Goal: Check status: Check status

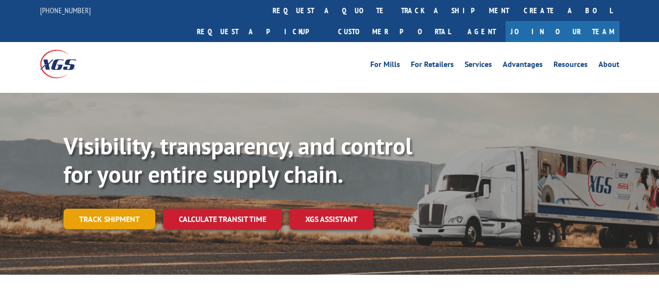
scroll to position [50, 0]
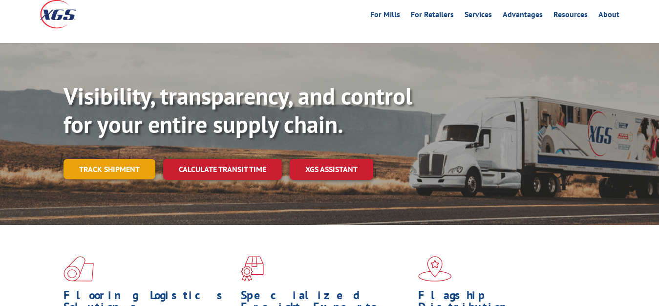
click at [118, 159] on link "Track shipment" at bounding box center [110, 169] width 92 height 21
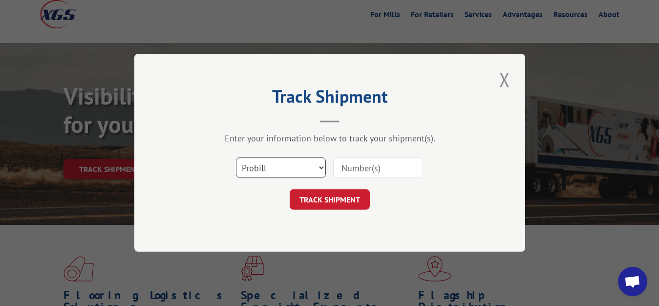
click at [245, 172] on select "Select category... Probill BOL PO" at bounding box center [281, 168] width 90 height 21
select select "bol"
click option "BOL" at bounding box center [0, 0] width 0 height 0
click at [369, 168] on input at bounding box center [378, 168] width 90 height 21
type input "5963633"
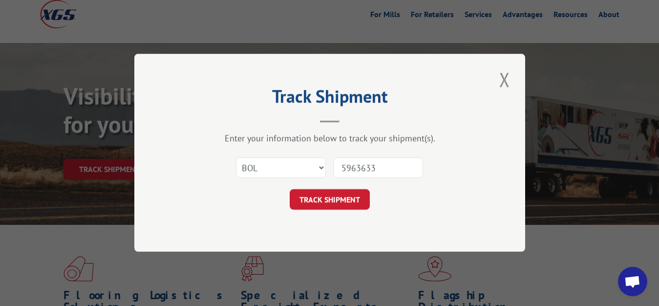
click button "TRACK SHIPMENT" at bounding box center [330, 200] width 80 height 21
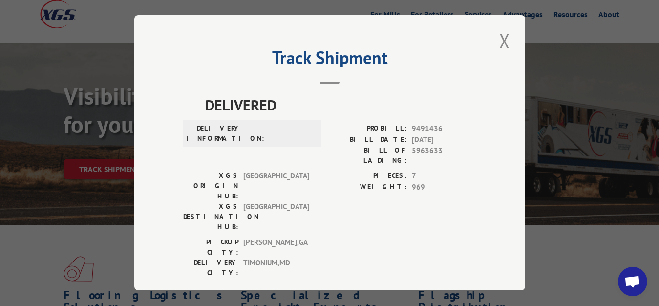
drag, startPoint x: 495, startPoint y: 42, endPoint x: 489, endPoint y: 56, distance: 16.0
click at [497, 42] on button "Close modal" at bounding box center [505, 40] width 17 height 27
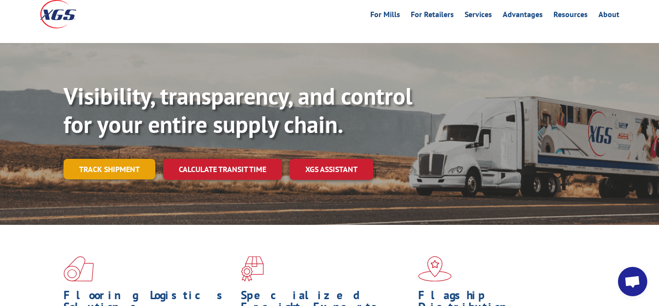
click at [130, 159] on link "Track shipment" at bounding box center [110, 169] width 92 height 21
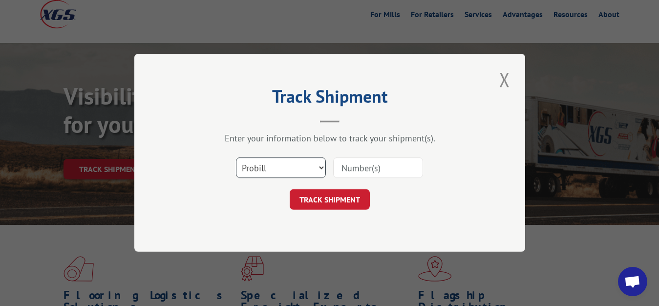
click at [236, 158] on select "Select category... Probill BOL PO" at bounding box center [281, 168] width 90 height 21
select select "bol"
click option "BOL" at bounding box center [0, 0] width 0 height 0
drag, startPoint x: 351, startPoint y: 174, endPoint x: 354, endPoint y: 152, distance: 21.8
click at [351, 171] on input at bounding box center [378, 168] width 90 height 21
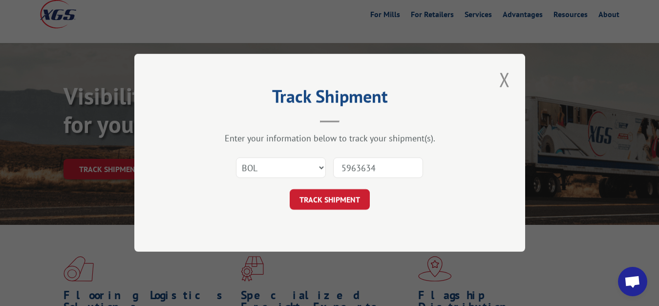
type input "5963634"
click button "TRACK SHIPMENT" at bounding box center [330, 200] width 80 height 21
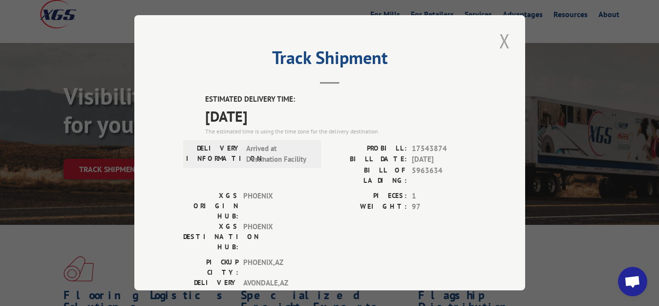
click at [498, 44] on button "Close modal" at bounding box center [505, 40] width 17 height 27
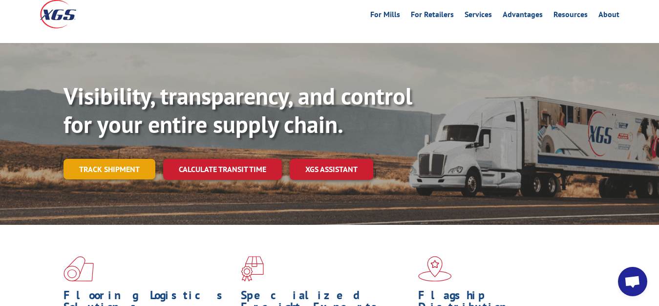
click at [98, 159] on link "Track shipment" at bounding box center [110, 169] width 92 height 21
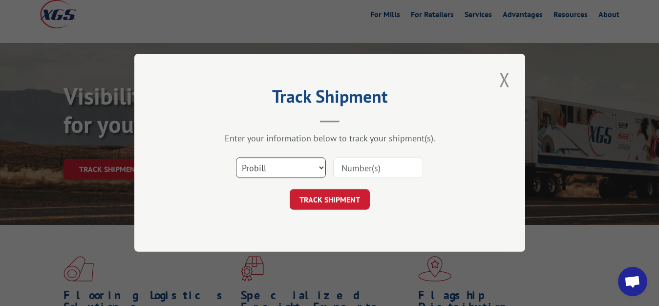
click at [236, 158] on select "Select category... Probill BOL PO" at bounding box center [281, 168] width 90 height 21
select select "bol"
click option "BOL" at bounding box center [0, 0] width 0 height 0
drag, startPoint x: 348, startPoint y: 163, endPoint x: 349, endPoint y: 113, distance: 50.4
click at [349, 158] on input at bounding box center [378, 168] width 90 height 21
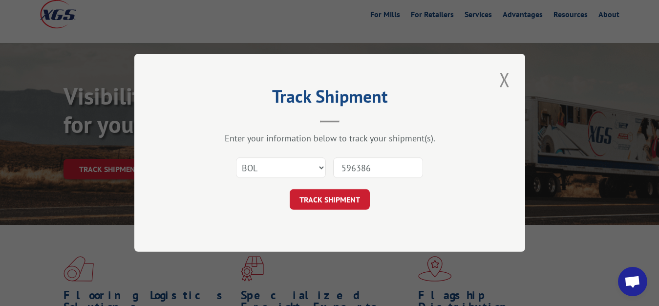
type input "5963862"
click button "TRACK SHIPMENT" at bounding box center [330, 200] width 80 height 21
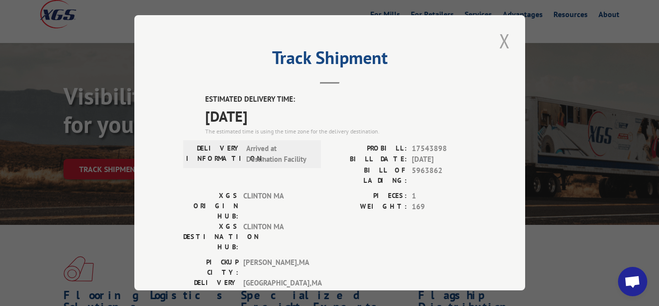
click at [497, 38] on button "Close modal" at bounding box center [505, 40] width 17 height 27
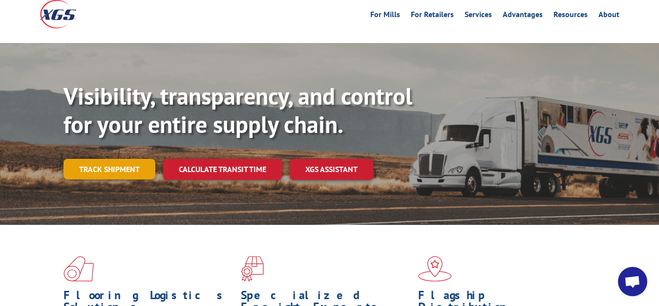
click at [94, 159] on link "Track shipment" at bounding box center [110, 169] width 92 height 21
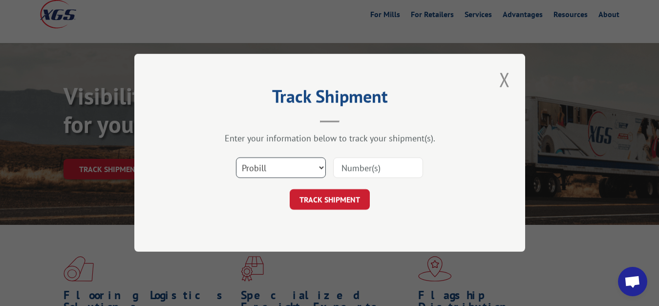
click at [236, 158] on select "Select category... Probill BOL PO" at bounding box center [281, 168] width 90 height 21
select select "bol"
click option "BOL" at bounding box center [0, 0] width 0 height 0
drag, startPoint x: 349, startPoint y: 165, endPoint x: 359, endPoint y: 132, distance: 35.3
click at [349, 162] on input at bounding box center [378, 168] width 90 height 21
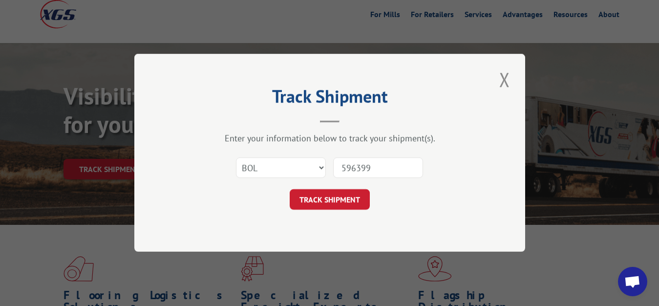
type input "5963998"
click button "TRACK SHIPMENT" at bounding box center [330, 200] width 80 height 21
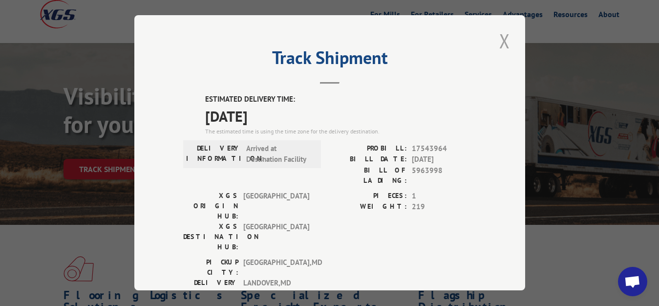
click at [502, 40] on button "Close modal" at bounding box center [505, 40] width 17 height 27
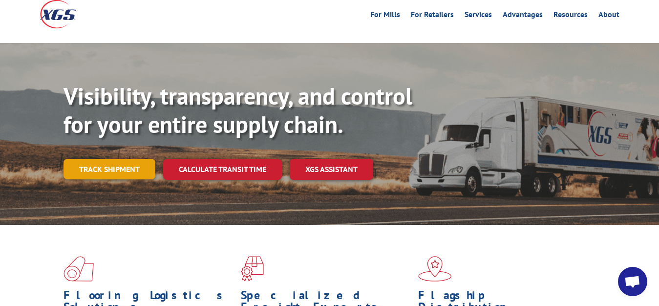
click at [113, 159] on link "Track shipment" at bounding box center [110, 169] width 92 height 21
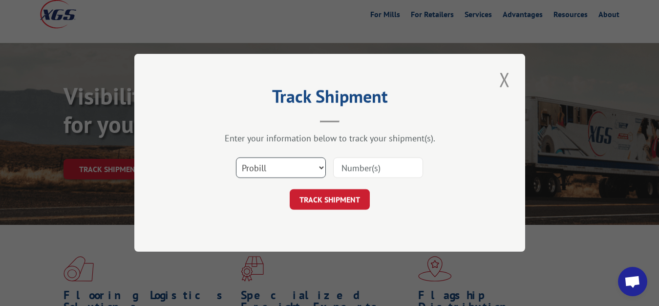
click at [236, 158] on select "Select category... Probill BOL PO" at bounding box center [281, 168] width 90 height 21
select select "bol"
click option "BOL" at bounding box center [0, 0] width 0 height 0
click at [378, 156] on div "Select category... Probill BOL PO" at bounding box center [329, 168] width 293 height 32
click at [344, 167] on input at bounding box center [378, 168] width 90 height 21
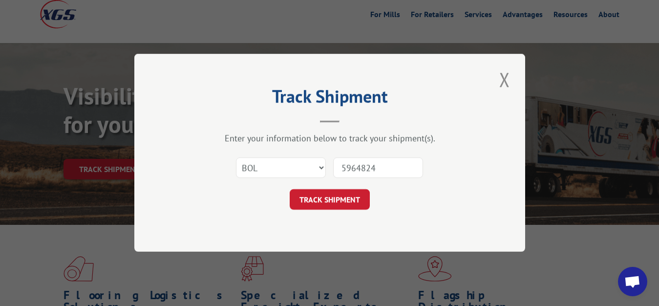
type input "5964824"
click button "TRACK SHIPMENT" at bounding box center [330, 200] width 80 height 21
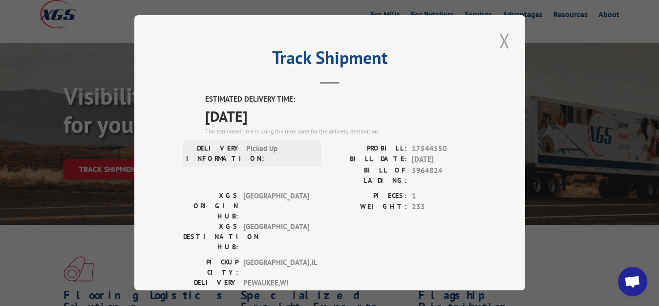
click at [498, 38] on button "Close modal" at bounding box center [505, 40] width 17 height 27
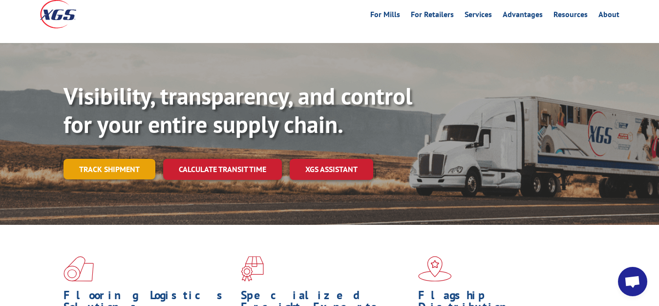
click at [81, 159] on link "Track shipment" at bounding box center [110, 169] width 92 height 21
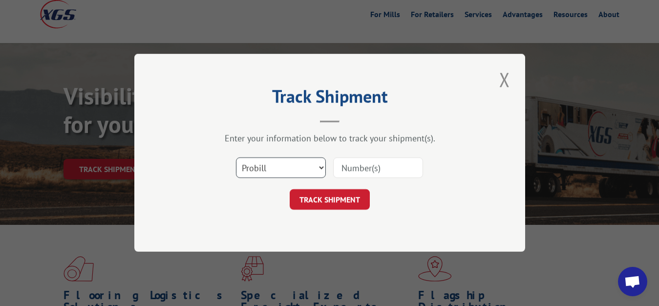
click at [236, 158] on select "Select category... Probill BOL PO" at bounding box center [281, 168] width 90 height 21
select select "bol"
click option "BOL" at bounding box center [0, 0] width 0 height 0
click at [380, 167] on input at bounding box center [378, 168] width 90 height 21
type input "5964058"
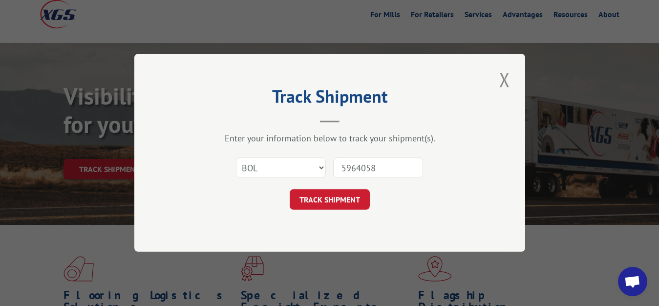
click button "TRACK SHIPMENT" at bounding box center [330, 200] width 80 height 21
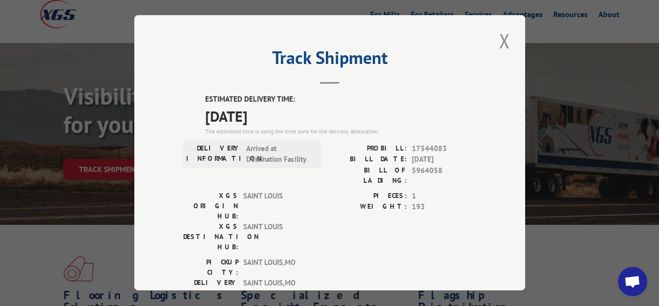
drag, startPoint x: 501, startPoint y: 37, endPoint x: 354, endPoint y: 99, distance: 159.3
click at [501, 38] on button "Close modal" at bounding box center [505, 40] width 17 height 27
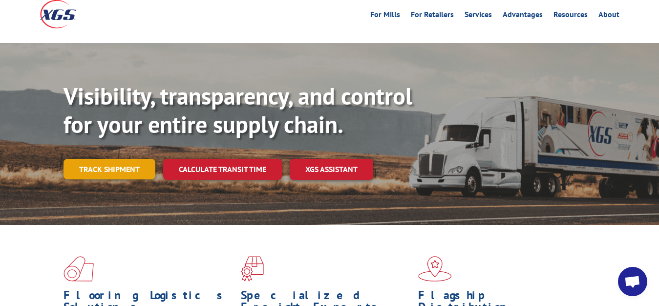
click at [116, 159] on link "Track shipment" at bounding box center [110, 169] width 92 height 21
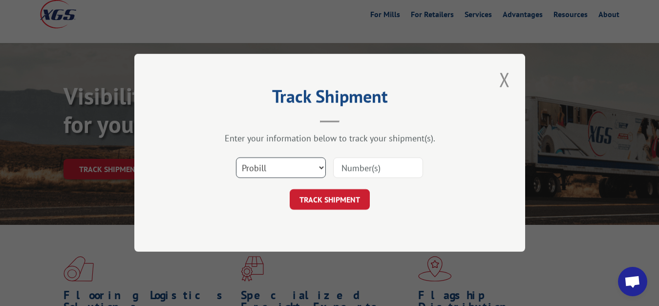
click at [236, 158] on select "Select category... Probill BOL PO" at bounding box center [281, 168] width 90 height 21
select select "bol"
click option "BOL" at bounding box center [0, 0] width 0 height 0
click at [355, 166] on input at bounding box center [378, 168] width 90 height 21
type input "5964471"
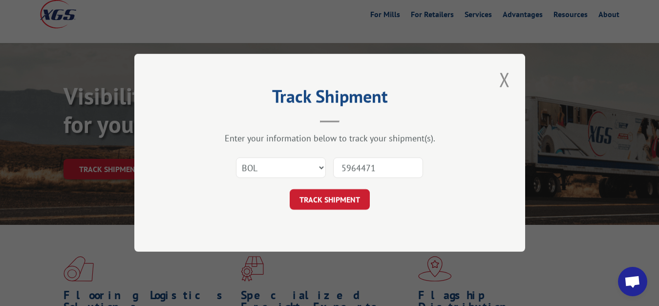
click button "TRACK SHIPMENT" at bounding box center [330, 200] width 80 height 21
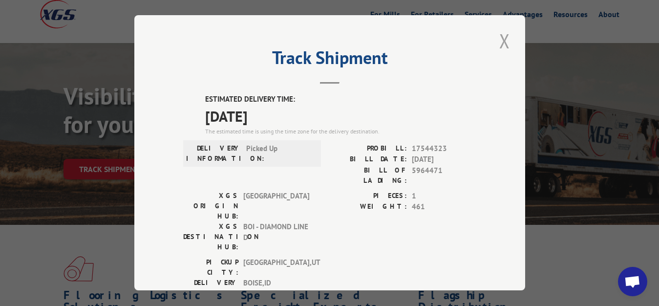
click at [497, 36] on button "Close modal" at bounding box center [505, 40] width 17 height 27
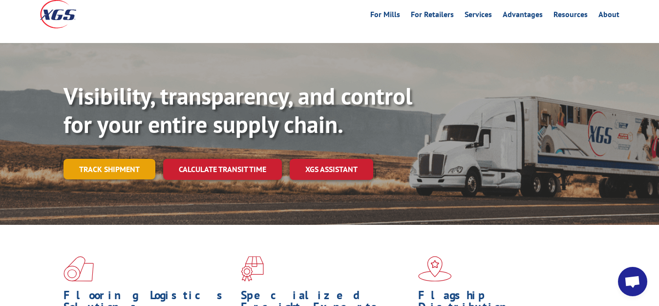
click at [93, 159] on link "Track shipment" at bounding box center [110, 169] width 92 height 21
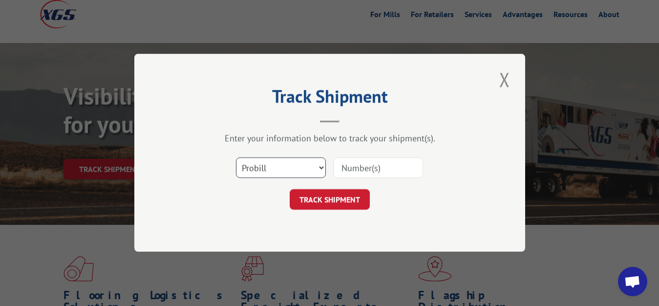
click at [236, 158] on select "Select category... Probill BOL PO" at bounding box center [281, 168] width 90 height 21
select select "bol"
click option "BOL" at bounding box center [0, 0] width 0 height 0
drag, startPoint x: 375, startPoint y: 164, endPoint x: 379, endPoint y: 153, distance: 12.4
click at [375, 161] on input at bounding box center [378, 168] width 90 height 21
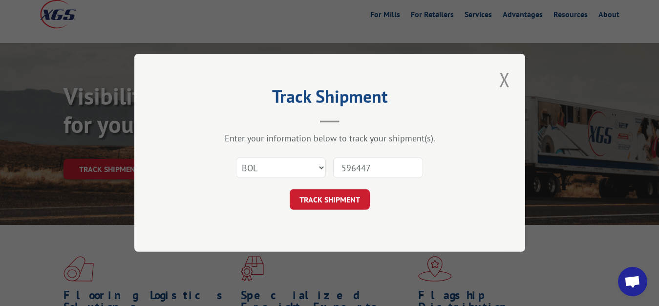
type input "5964472"
click button "TRACK SHIPMENT" at bounding box center [330, 200] width 80 height 21
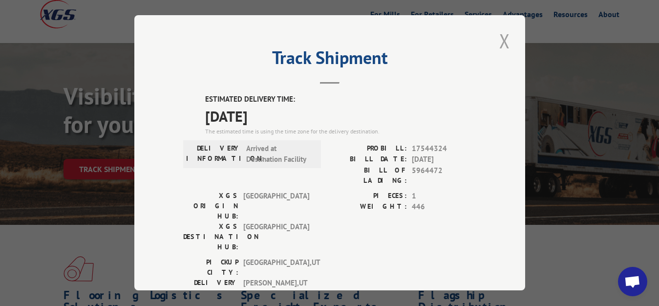
click at [497, 37] on button "Close modal" at bounding box center [505, 40] width 17 height 27
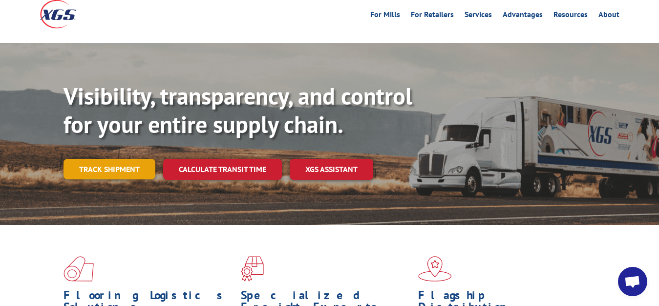
click at [88, 159] on link "Track shipment" at bounding box center [110, 169] width 92 height 21
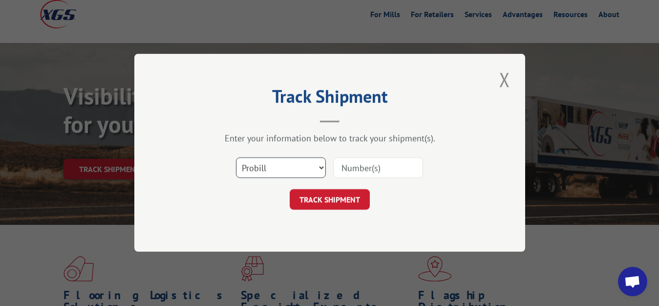
click at [236, 158] on select "Select category... Probill BOL PO" at bounding box center [281, 168] width 90 height 21
select select "bol"
click option "BOL" at bounding box center [0, 0] width 0 height 0
drag, startPoint x: 359, startPoint y: 165, endPoint x: 362, endPoint y: 152, distance: 14.1
click at [359, 164] on input at bounding box center [378, 168] width 90 height 21
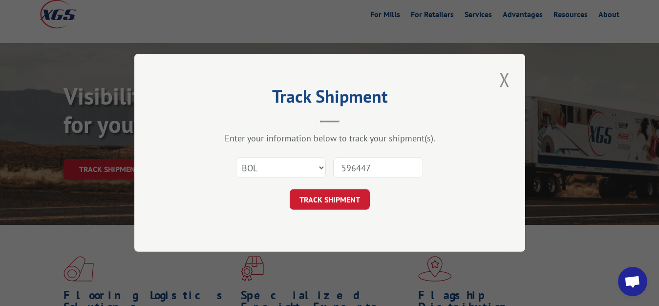
type input "5964470"
click button "TRACK SHIPMENT" at bounding box center [330, 200] width 80 height 21
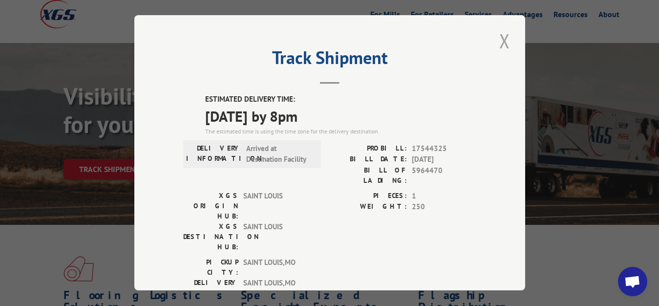
click at [498, 38] on button "Close modal" at bounding box center [505, 40] width 17 height 27
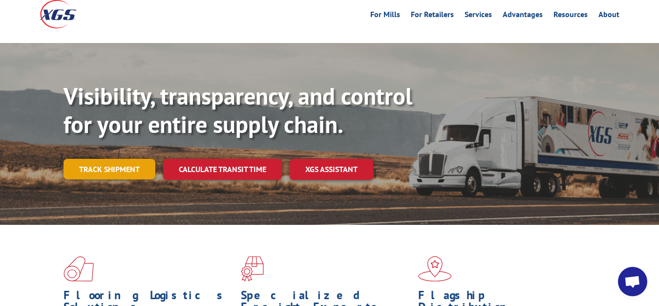
click at [123, 159] on link "Track shipment" at bounding box center [110, 169] width 92 height 21
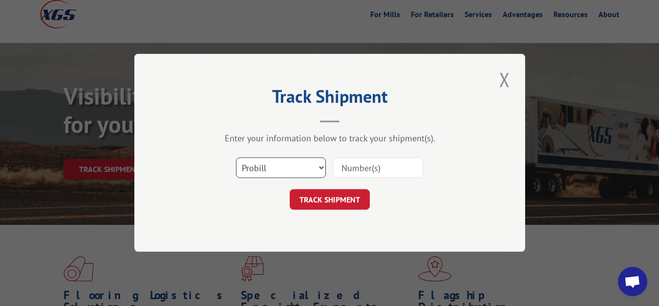
click at [236, 158] on select "Select category... Probill BOL PO" at bounding box center [281, 168] width 90 height 21
select select "bol"
click option "BOL" at bounding box center [0, 0] width 0 height 0
drag, startPoint x: 360, startPoint y: 167, endPoint x: 369, endPoint y: 99, distance: 68.1
click at [360, 165] on input at bounding box center [378, 168] width 90 height 21
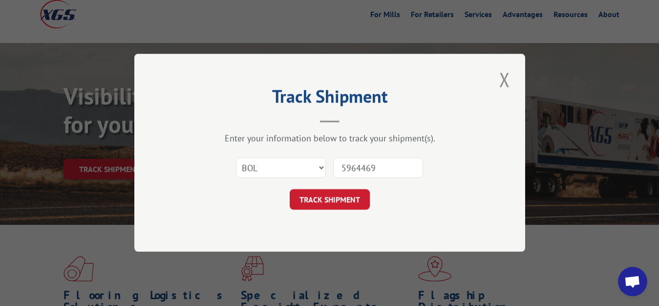
type input "5964469"
click button "TRACK SHIPMENT" at bounding box center [330, 200] width 80 height 21
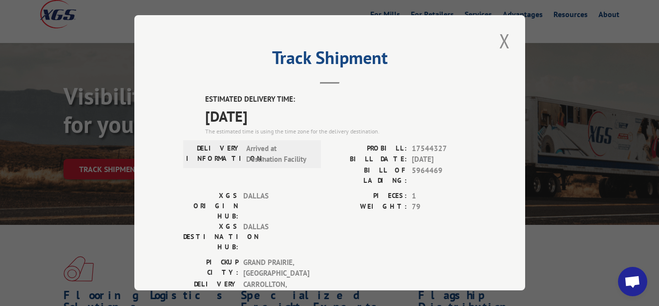
drag, startPoint x: 493, startPoint y: 36, endPoint x: 281, endPoint y: 123, distance: 229.6
click at [497, 37] on button "Close modal" at bounding box center [505, 40] width 17 height 27
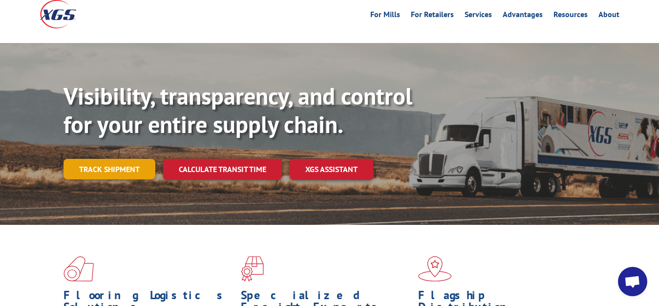
click at [96, 159] on link "Track shipment" at bounding box center [110, 169] width 92 height 21
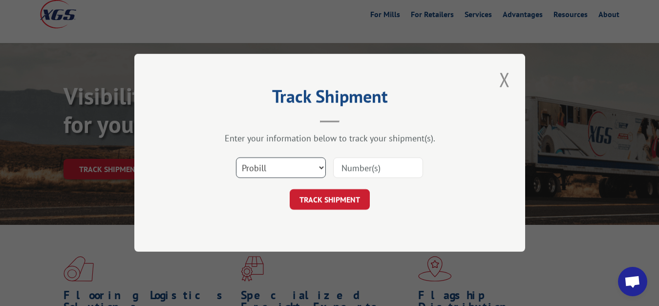
drag, startPoint x: 263, startPoint y: 167, endPoint x: 263, endPoint y: 175, distance: 7.3
click at [236, 158] on select "Select category... Probill BOL PO" at bounding box center [281, 168] width 90 height 21
select select "bol"
click option "BOL" at bounding box center [0, 0] width 0 height 0
drag, startPoint x: 360, startPoint y: 174, endPoint x: 361, endPoint y: 136, distance: 37.7
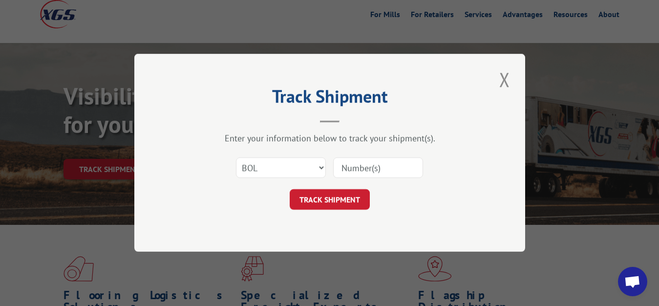
click at [360, 174] on input at bounding box center [378, 168] width 90 height 21
type input "5964468"
click button "TRACK SHIPMENT" at bounding box center [330, 200] width 80 height 21
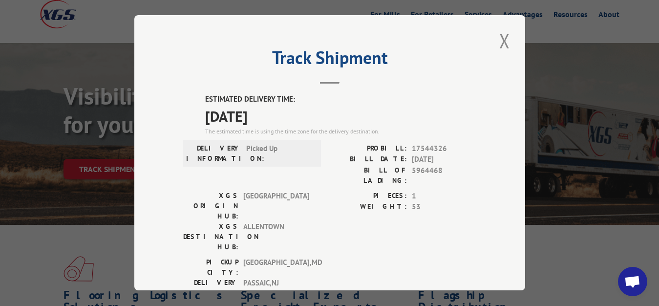
drag, startPoint x: 499, startPoint y: 35, endPoint x: 250, endPoint y: 120, distance: 262.8
click at [499, 37] on button "Close modal" at bounding box center [505, 40] width 17 height 27
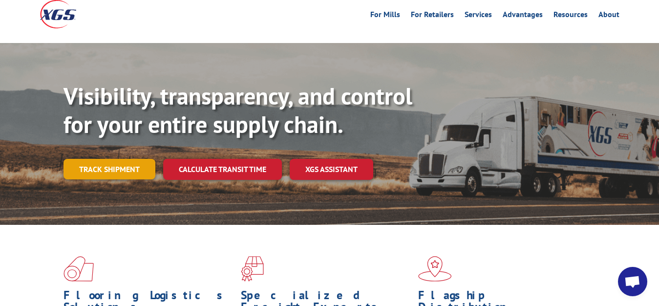
click at [85, 159] on link "Track shipment" at bounding box center [110, 169] width 92 height 21
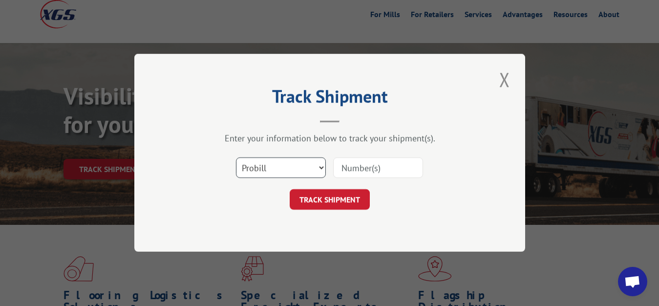
click at [236, 158] on select "Select category... Probill BOL PO" at bounding box center [281, 168] width 90 height 21
select select "bol"
click option "BOL" at bounding box center [0, 0] width 0 height 0
drag, startPoint x: 348, startPoint y: 168, endPoint x: 353, endPoint y: 126, distance: 42.4
click at [348, 165] on input at bounding box center [378, 168] width 90 height 21
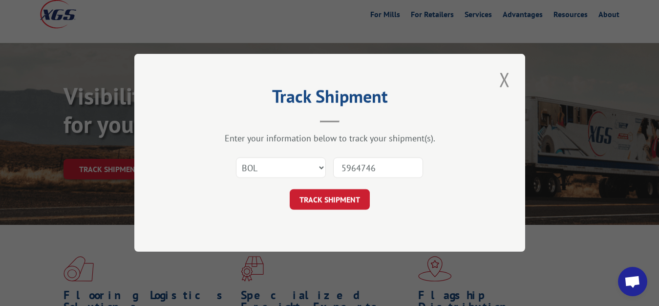
type input "5964746"
click button "TRACK SHIPMENT" at bounding box center [330, 200] width 80 height 21
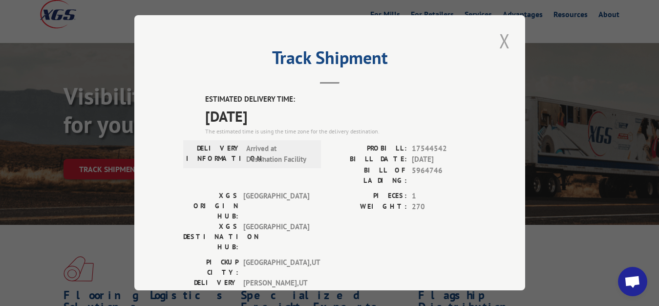
click at [497, 41] on button "Close modal" at bounding box center [505, 40] width 17 height 27
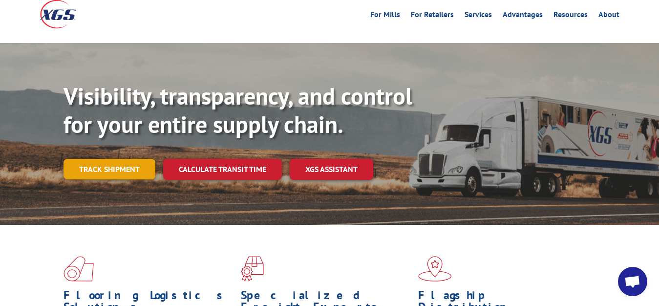
click at [105, 159] on link "Track shipment" at bounding box center [110, 169] width 92 height 21
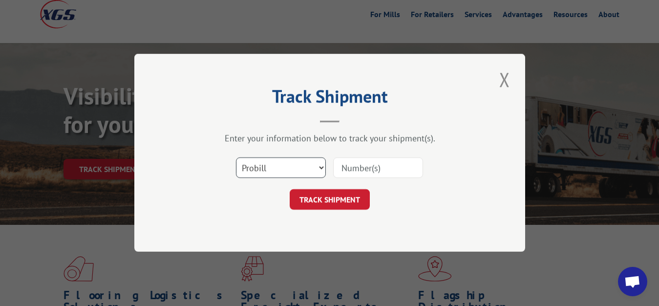
click at [236, 158] on select "Select category... Probill BOL PO" at bounding box center [281, 168] width 90 height 21
select select "bol"
click option "BOL" at bounding box center [0, 0] width 0 height 0
drag, startPoint x: 363, startPoint y: 172, endPoint x: 366, endPoint y: 151, distance: 21.2
click at [363, 170] on input at bounding box center [378, 168] width 90 height 21
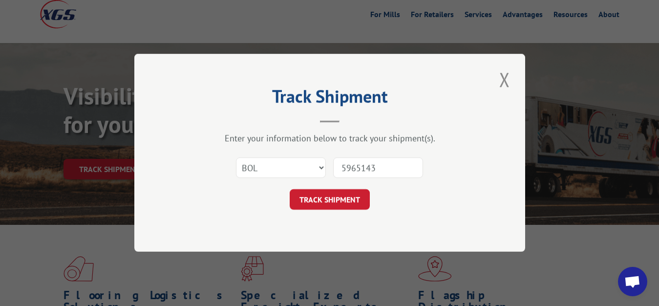
type input "5965143"
click button "TRACK SHIPMENT" at bounding box center [330, 200] width 80 height 21
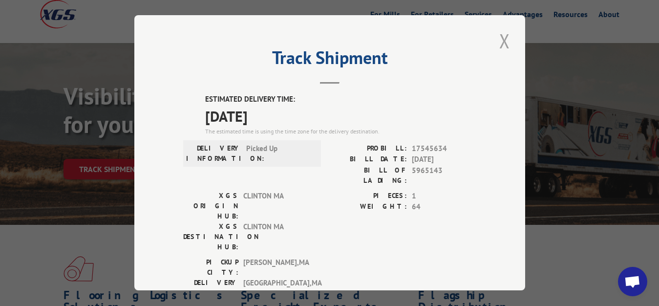
click at [503, 40] on button "Close modal" at bounding box center [505, 40] width 17 height 27
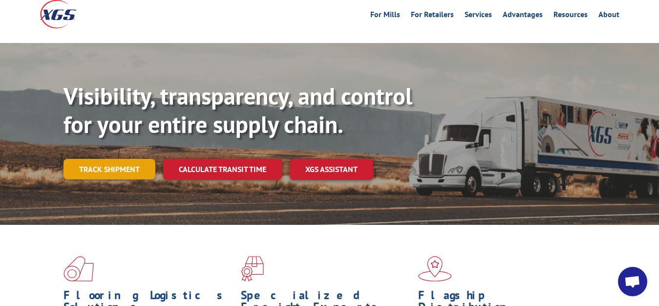
click at [91, 159] on link "Track shipment" at bounding box center [110, 169] width 92 height 21
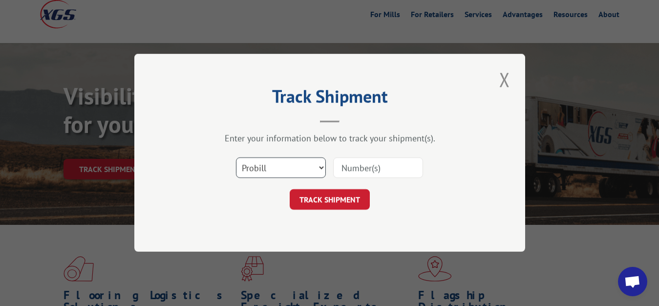
click at [236, 158] on select "Select category... Probill BOL PO" at bounding box center [281, 168] width 90 height 21
select select "bol"
click option "BOL" at bounding box center [0, 0] width 0 height 0
drag, startPoint x: 368, startPoint y: 165, endPoint x: 384, endPoint y: 111, distance: 56.8
click at [368, 159] on input at bounding box center [378, 168] width 90 height 21
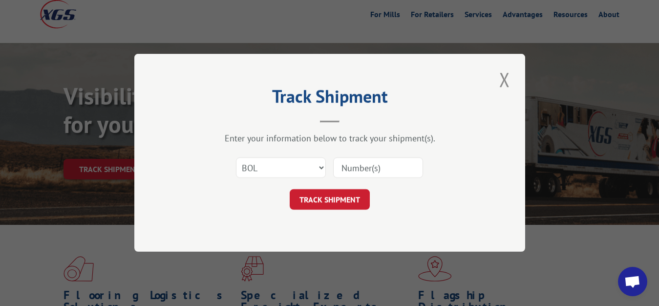
click at [407, 69] on div "Track Shipment Enter your information below to track your shipment(s). Select c…" at bounding box center [329, 153] width 391 height 198
click at [355, 168] on input at bounding box center [378, 168] width 90 height 21
